Goal: Check status: Check status

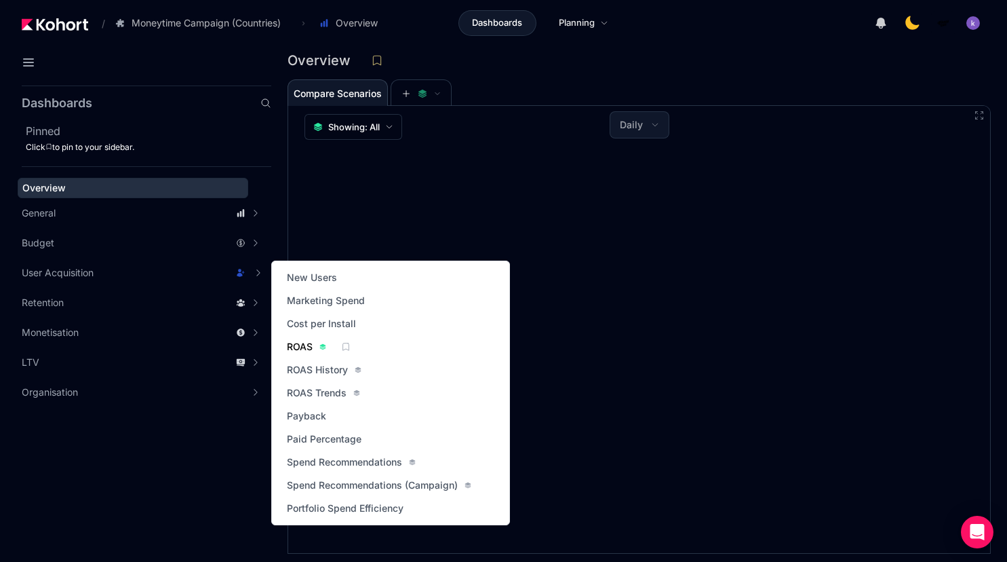
click at [305, 338] on link "ROAS" at bounding box center [306, 346] width 47 height 19
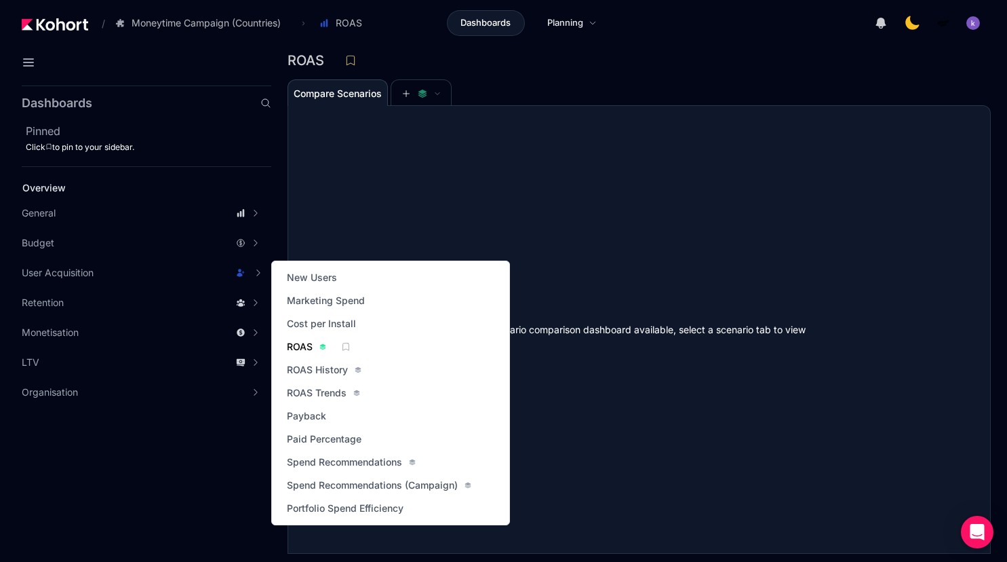
click at [305, 352] on span "ROAS" at bounding box center [300, 347] width 26 height 14
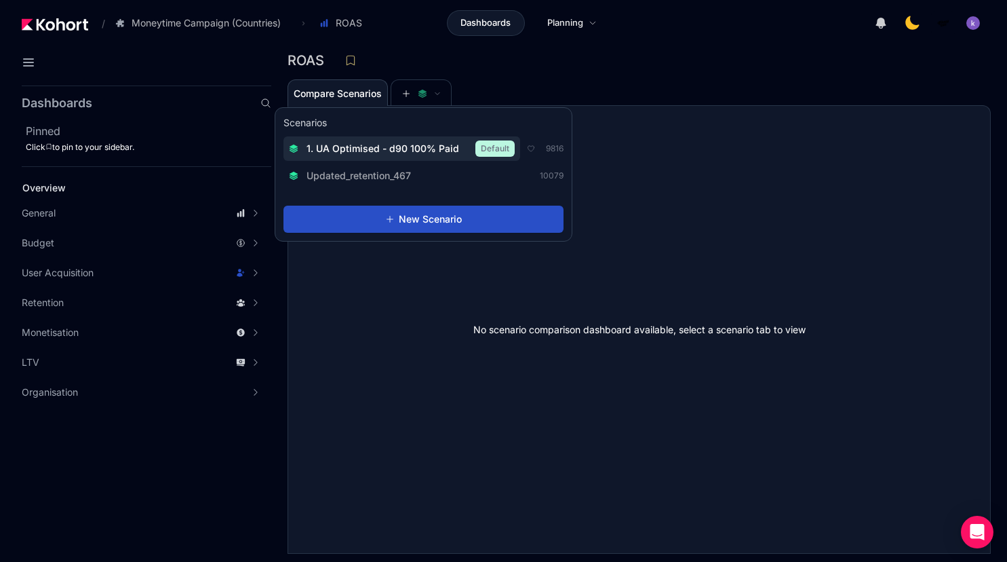
click at [393, 151] on span "1. UA Optimised - d90 100% Paid" at bounding box center [383, 149] width 153 height 14
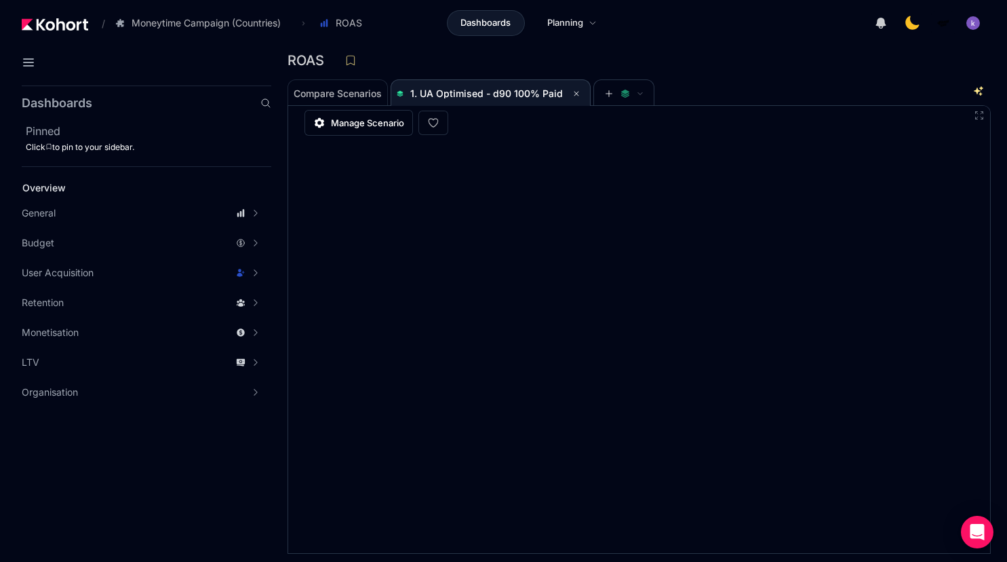
click at [998, 270] on div "ROAS Compare Scenarios 1. UA Optimised - d90 100% Paid No scenario comparison d…" at bounding box center [639, 305] width 736 height 511
